Goal: Task Accomplishment & Management: Use online tool/utility

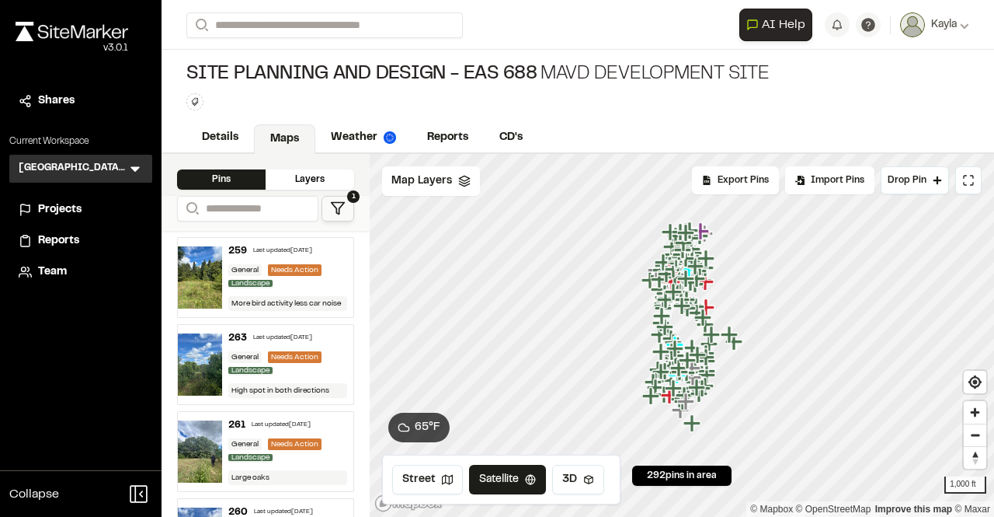
click at [339, 211] on polygon at bounding box center [337, 209] width 13 height 12
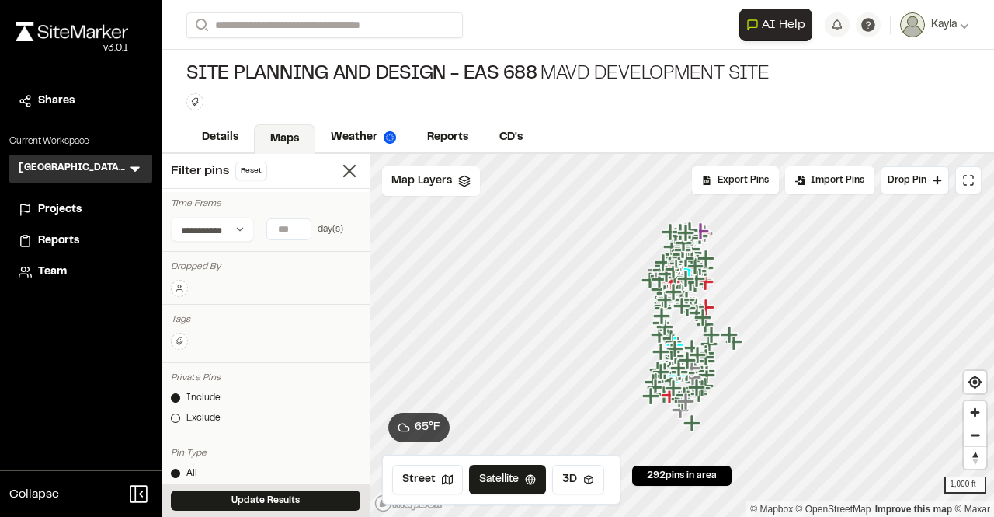
click at [177, 290] on icon at bounding box center [179, 290] width 6 height 2
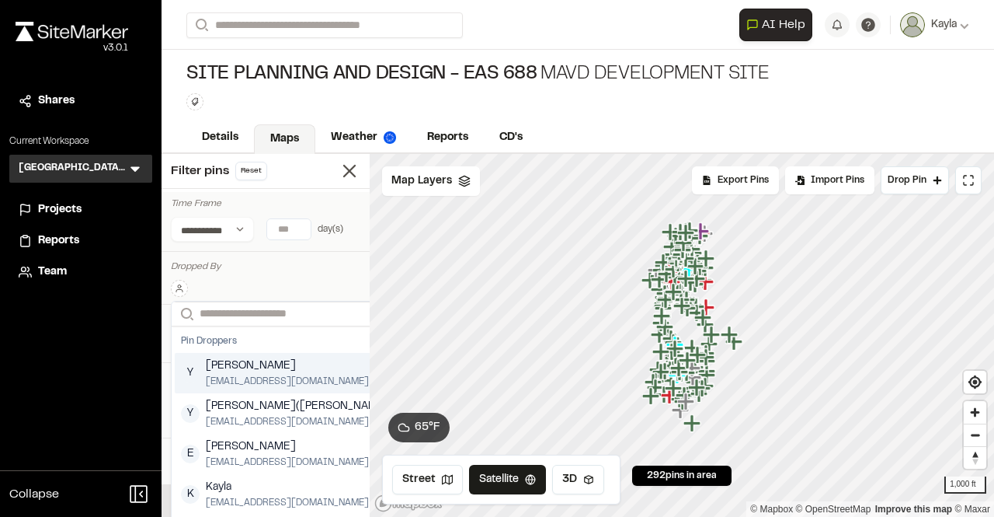
scroll to position [0, 13]
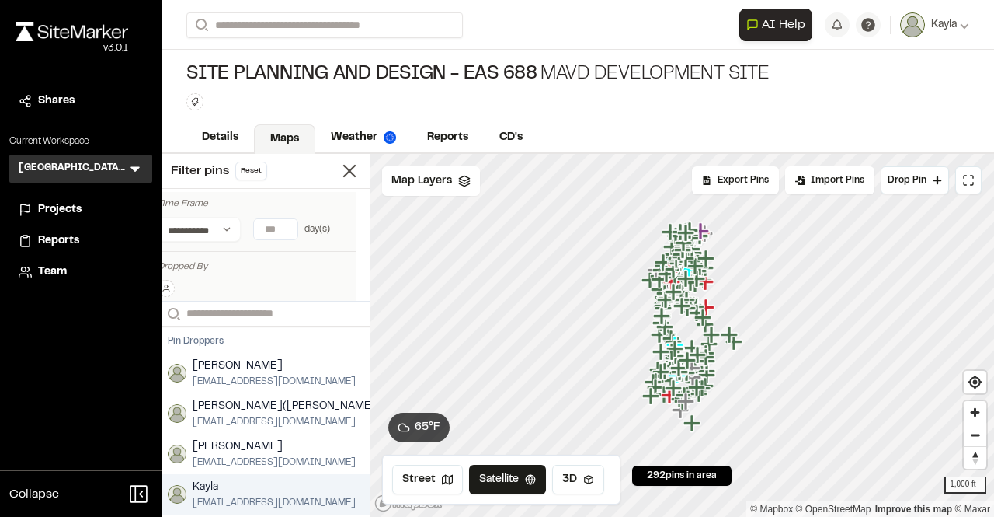
click at [208, 486] on span "Kayla" at bounding box center [274, 487] width 163 height 17
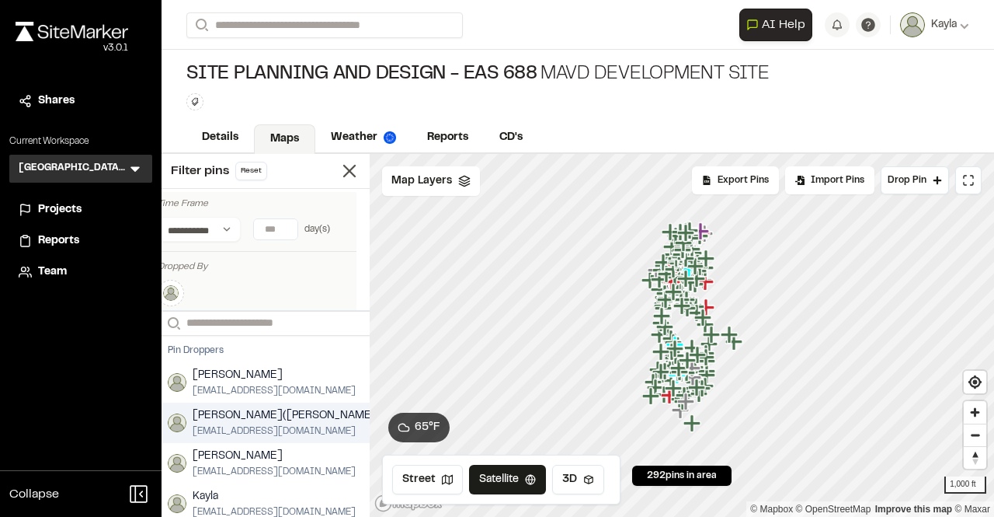
scroll to position [78, 0]
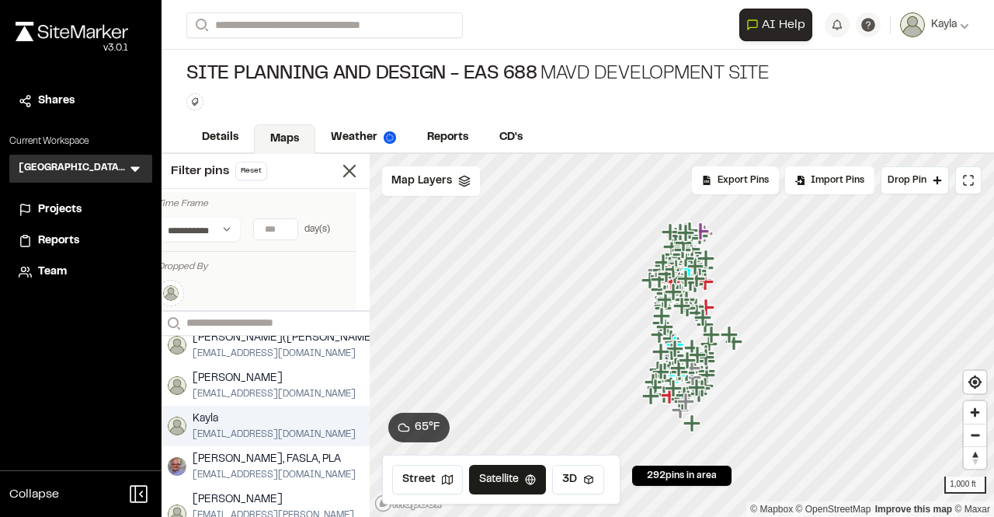
click at [208, 425] on span "Kayla" at bounding box center [274, 418] width 163 height 17
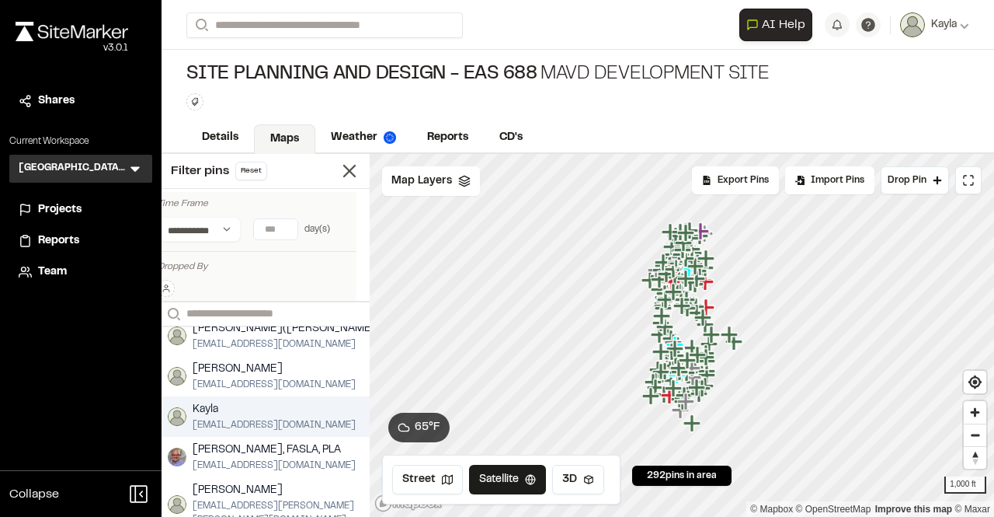
click at [229, 426] on span "[EMAIL_ADDRESS][DOMAIN_NAME]" at bounding box center [274, 425] width 163 height 14
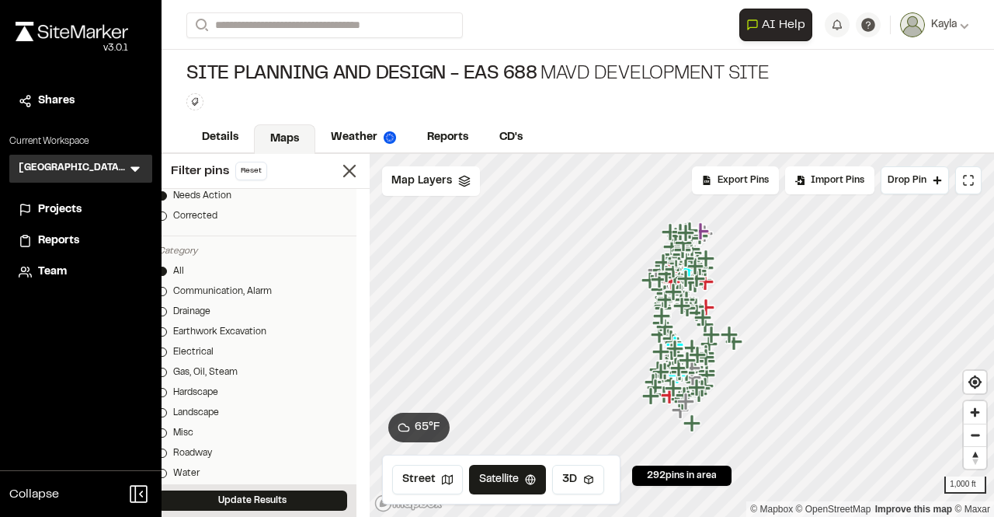
scroll to position [466, 13]
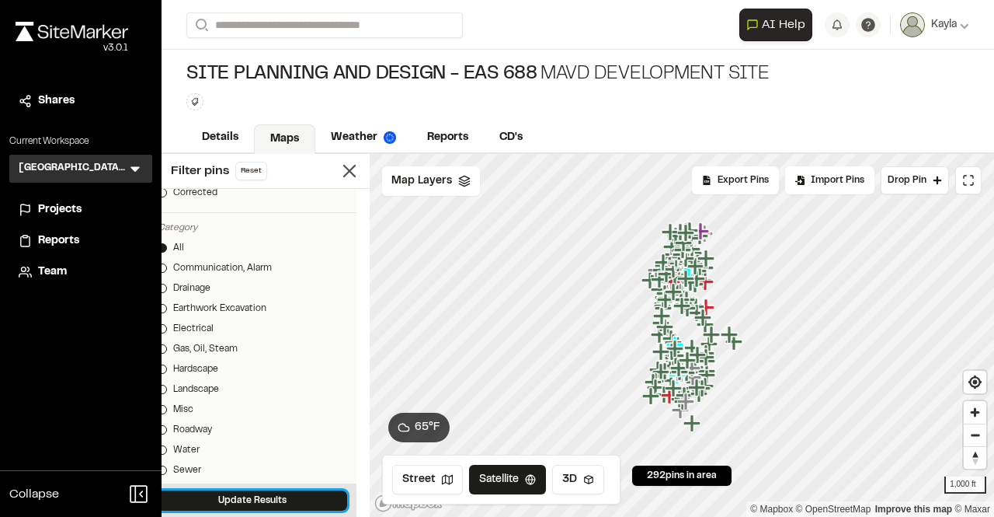
click at [235, 490] on button "Update Results" at bounding box center [253, 500] width 190 height 20
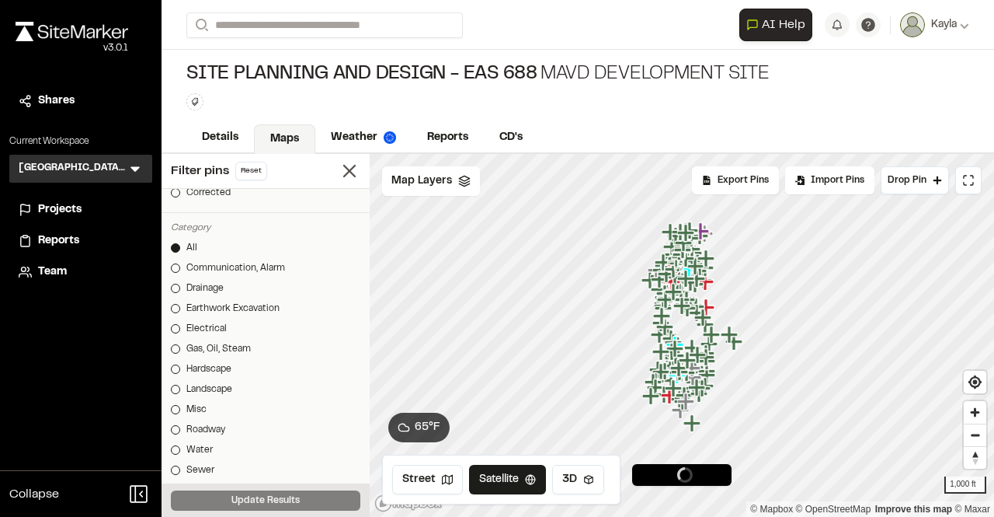
scroll to position [466, 0]
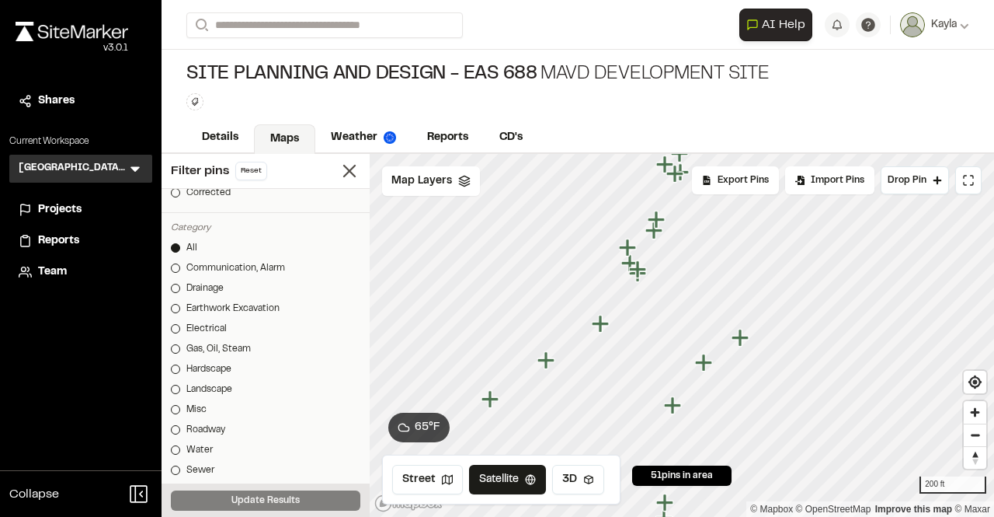
click at [601, 325] on icon "Map marker" at bounding box center [600, 323] width 17 height 17
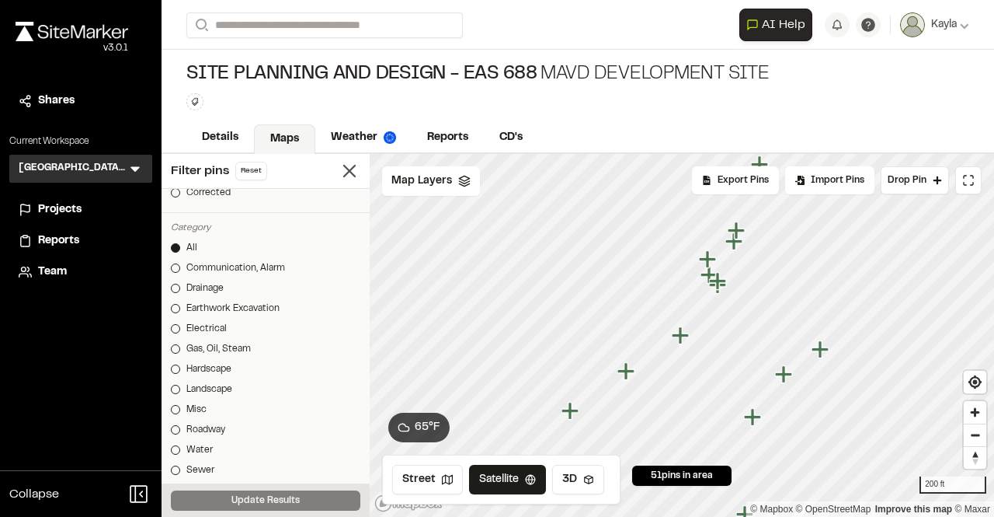
click at [625, 374] on icon "Map marker" at bounding box center [626, 370] width 17 height 17
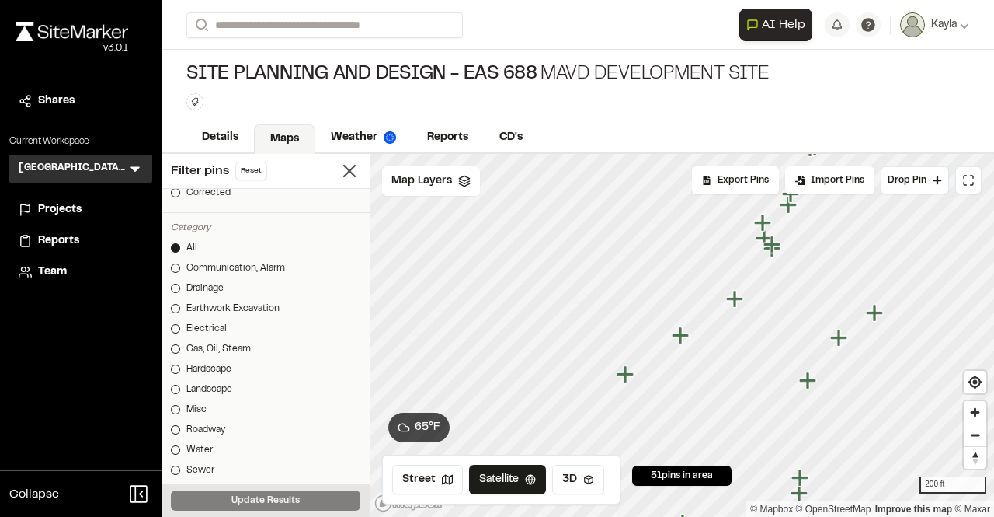
click at [678, 337] on icon "Map marker" at bounding box center [680, 334] width 17 height 17
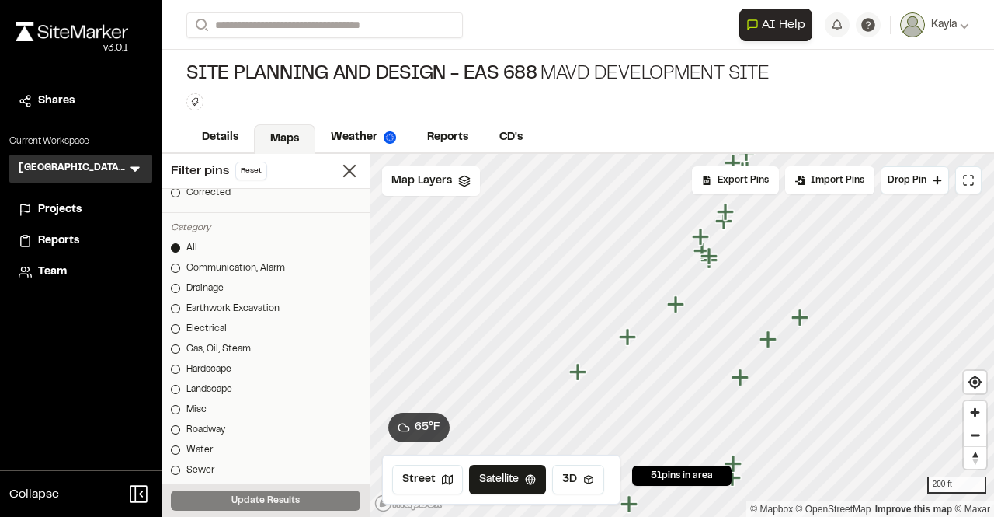
click at [674, 309] on icon "Map marker" at bounding box center [675, 303] width 17 height 17
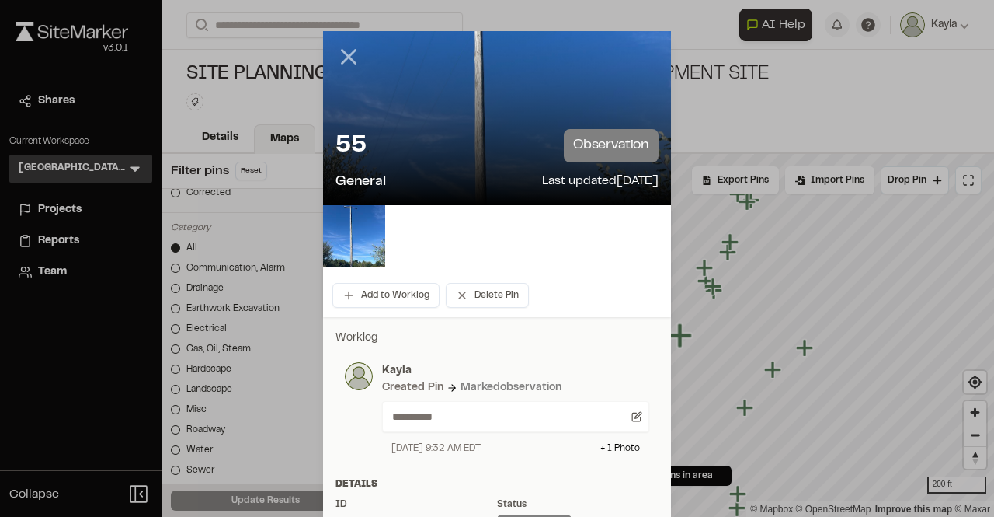
click at [352, 54] on icon at bounding box center [349, 57] width 26 height 26
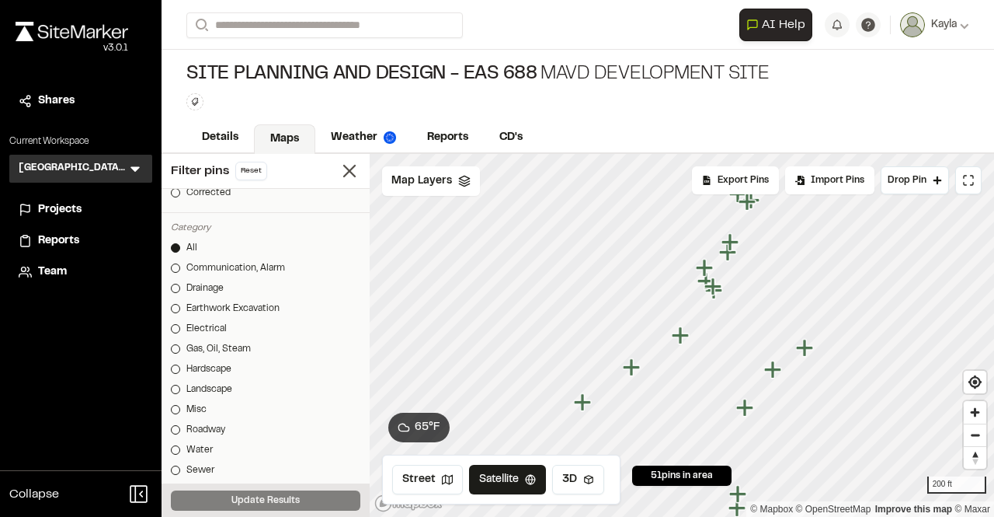
click at [628, 372] on icon "Map marker" at bounding box center [633, 367] width 20 height 20
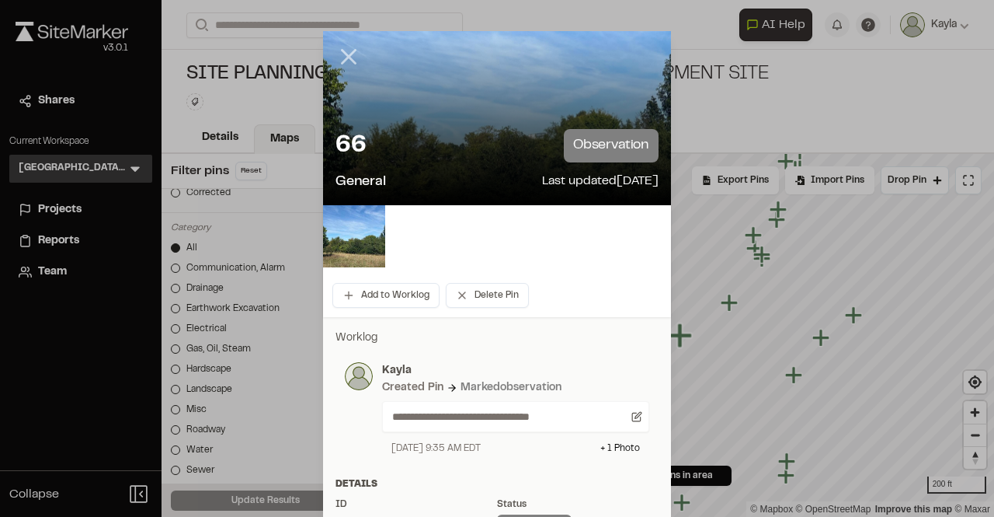
click at [343, 61] on line at bounding box center [349, 56] width 13 height 13
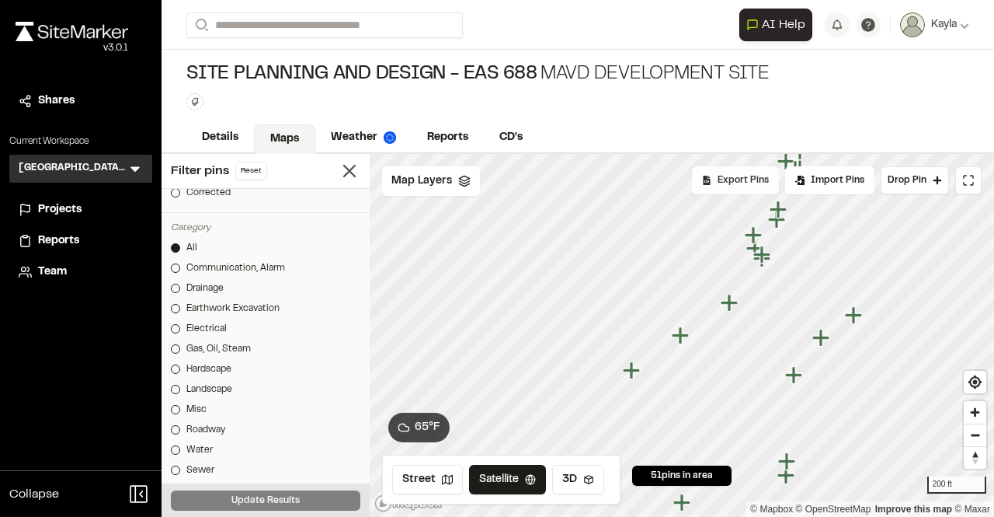
click at [715, 179] on div "Export Pins" at bounding box center [735, 180] width 87 height 28
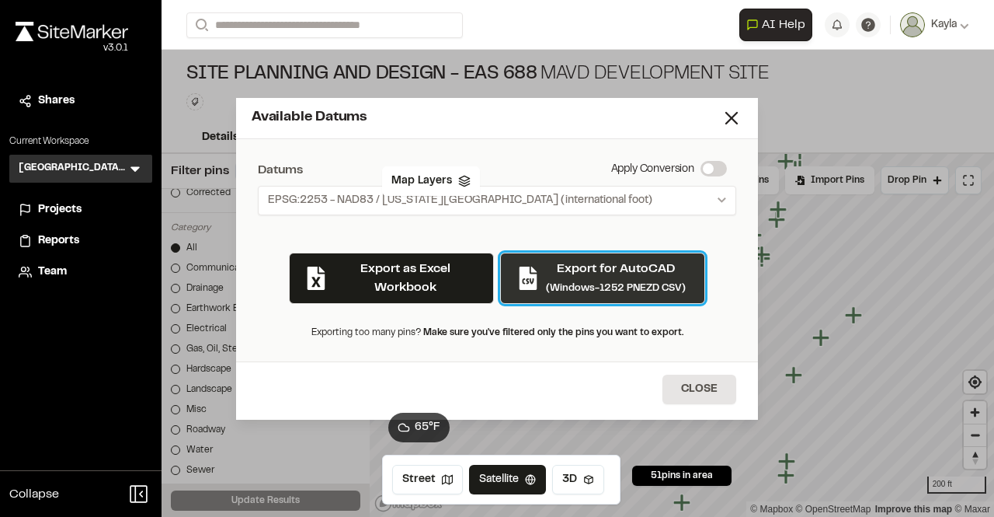
click at [604, 277] on p "Export for AutoCAD" at bounding box center [616, 268] width 140 height 19
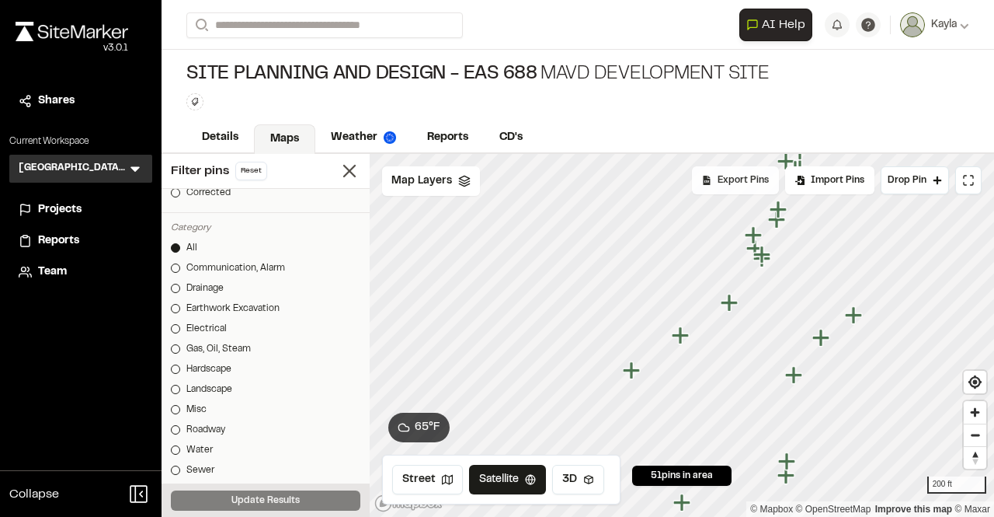
click at [723, 193] on div "Export Pins" at bounding box center [735, 180] width 87 height 28
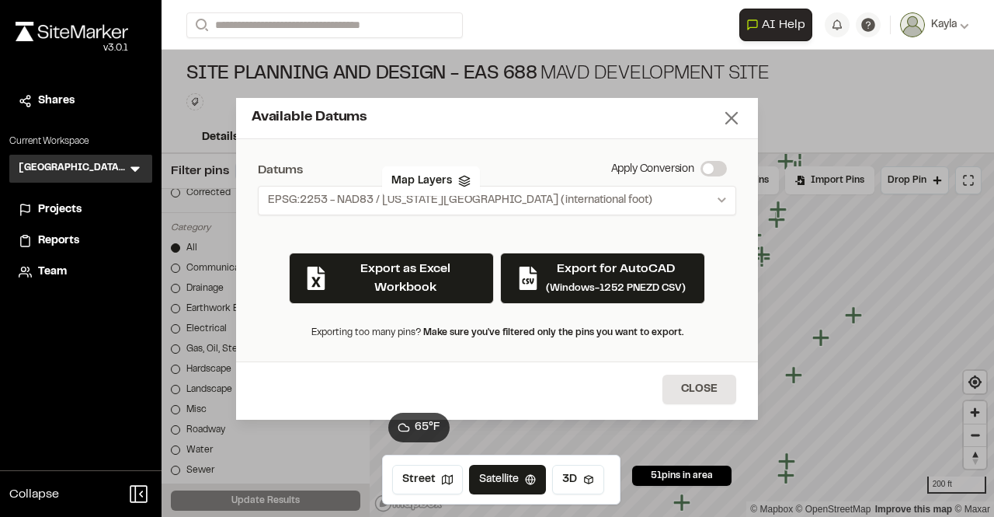
click at [733, 116] on line at bounding box center [731, 118] width 11 height 11
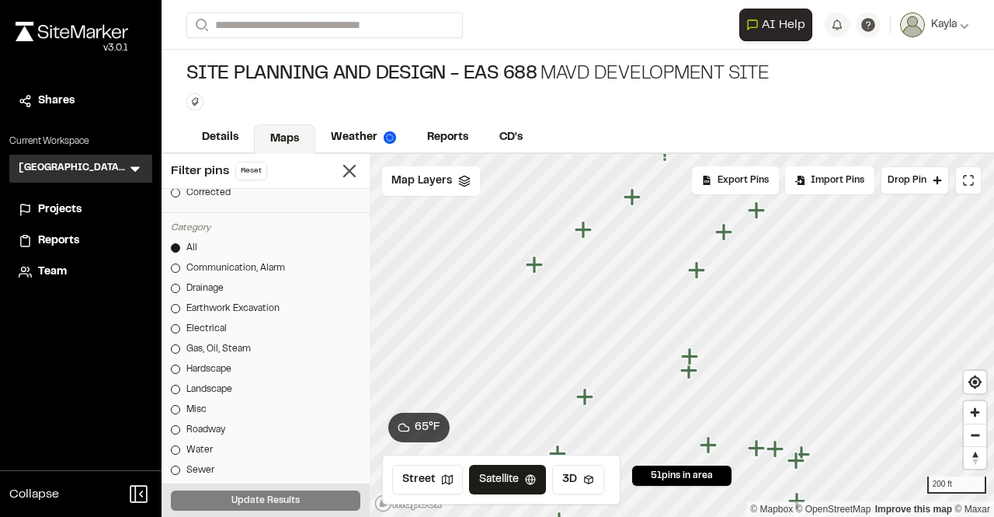
click at [690, 363] on icon "Map marker" at bounding box center [689, 355] width 17 height 17
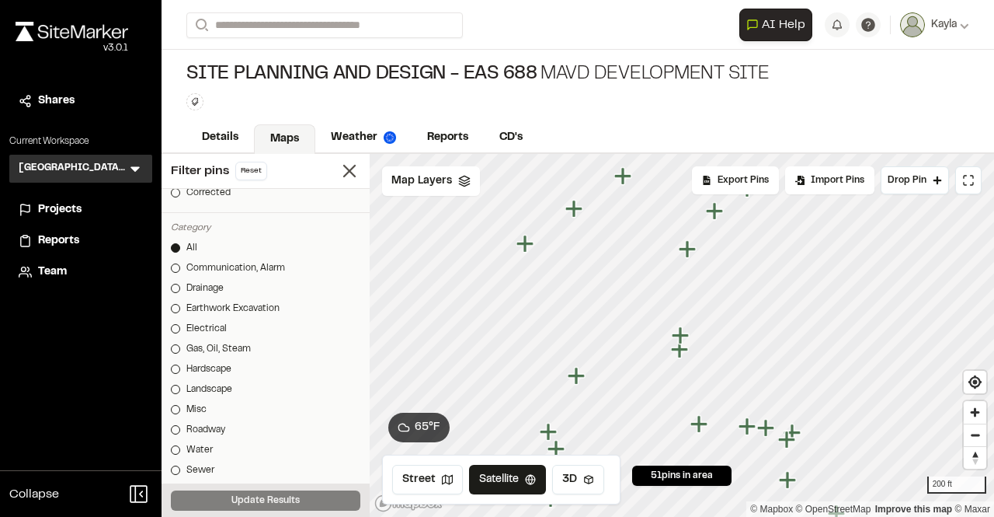
click at [678, 357] on icon "Map marker" at bounding box center [679, 348] width 17 height 17
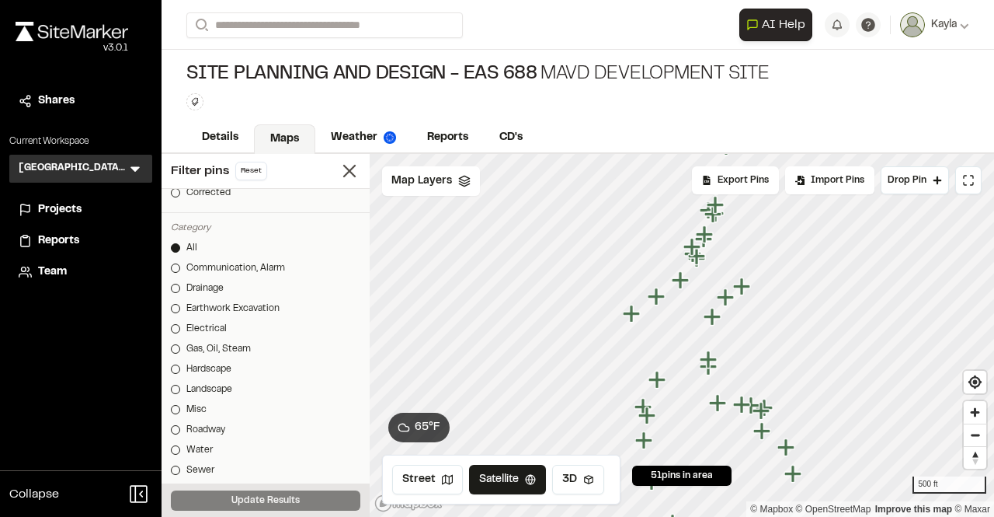
click at [717, 322] on icon "Map marker" at bounding box center [714, 317] width 20 height 20
